Goal: Task Accomplishment & Management: Manage account settings

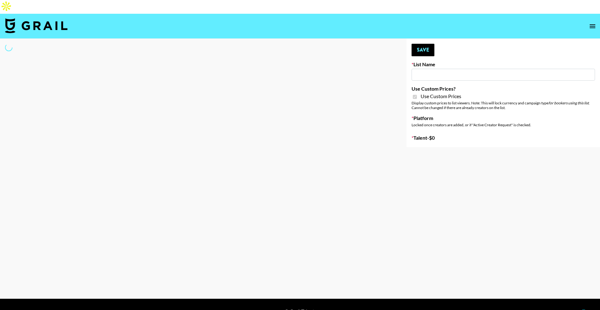
type input "Earth Cure ([DATE])"
checkbox input "true"
select select "Brand"
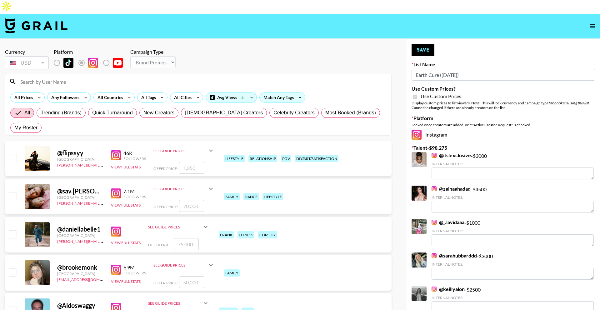
click at [146, 77] on input at bounding box center [202, 82] width 371 height 10
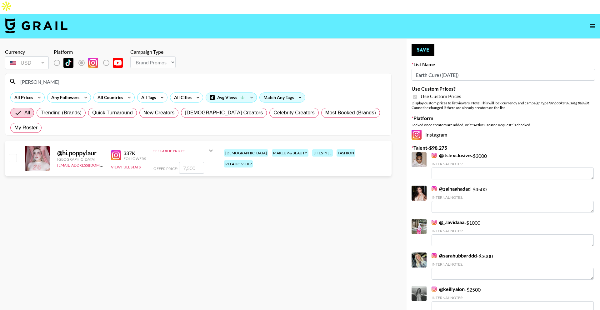
type input "[PERSON_NAME]"
click at [194, 162] on input "number" at bounding box center [191, 168] width 25 height 12
checkbox input "true"
type input "7500"
click at [431, 44] on button "Save" at bounding box center [423, 50] width 23 height 13
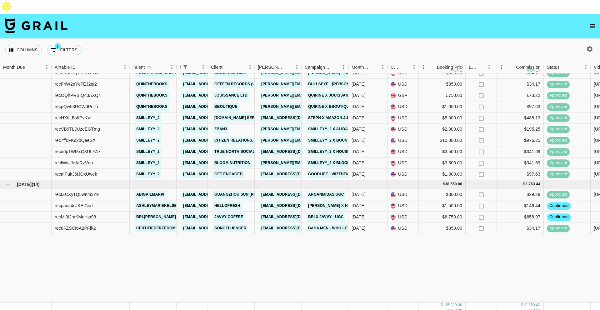
scroll to position [720, 0]
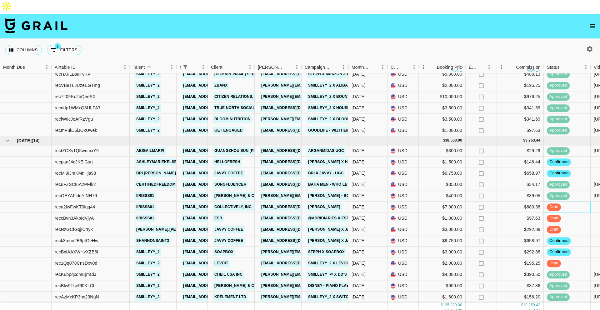
click at [568, 202] on div "draft" at bounding box center [567, 207] width 47 height 11
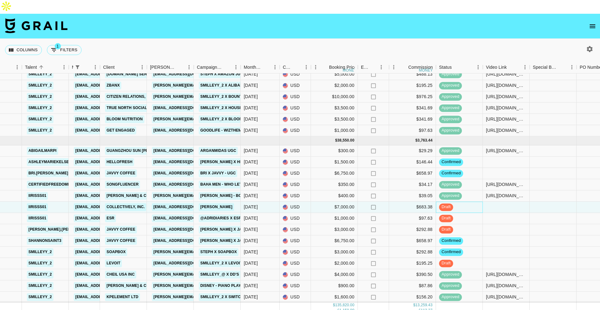
scroll to position [720, 108]
click at [495, 202] on div at bounding box center [506, 207] width 47 height 11
type input "https://www.tiktok.com/@iirisss01/video/7537378793862876446"
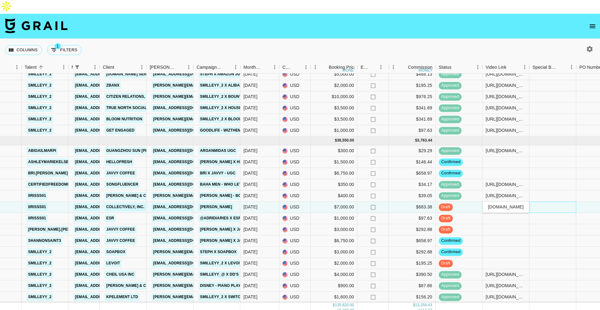
click at [544, 202] on div at bounding box center [552, 207] width 47 height 11
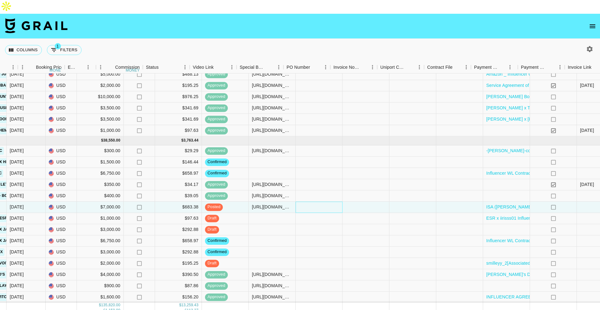
scroll to position [720, 438]
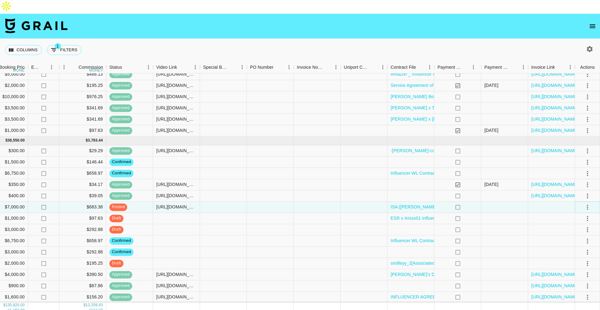
click at [586, 203] on icon "select merge strategy" at bounding box center [588, 207] width 8 height 8
click at [577, 254] on div "Approve" at bounding box center [573, 252] width 19 height 8
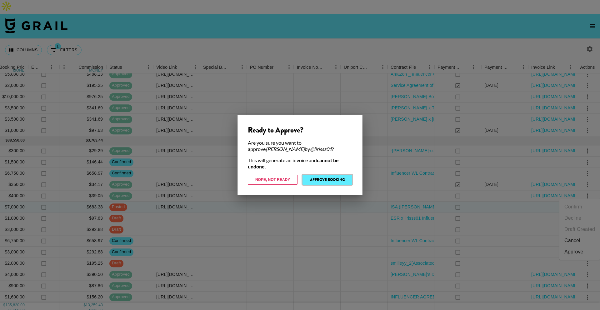
click at [332, 181] on button "Approve Booking" at bounding box center [328, 180] width 50 height 10
